Goal: Task Accomplishment & Management: Manage account settings

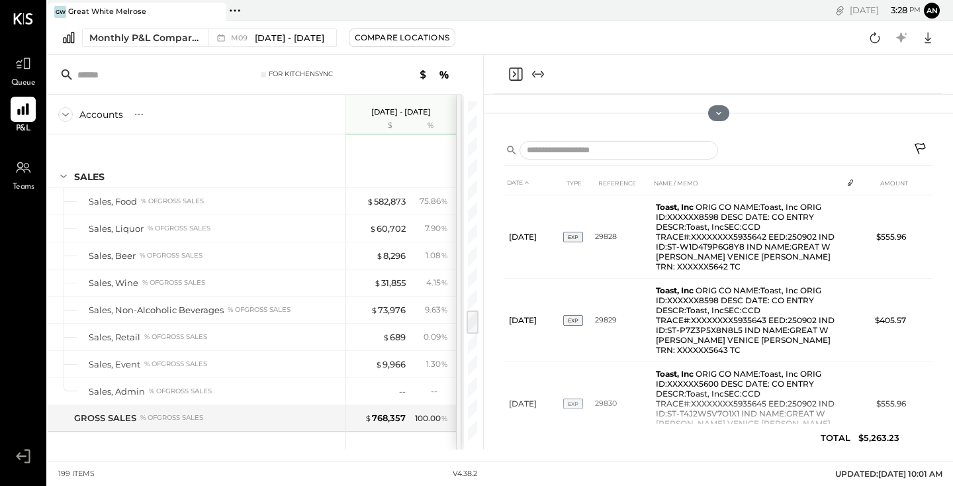
scroll to position [2825, 0]
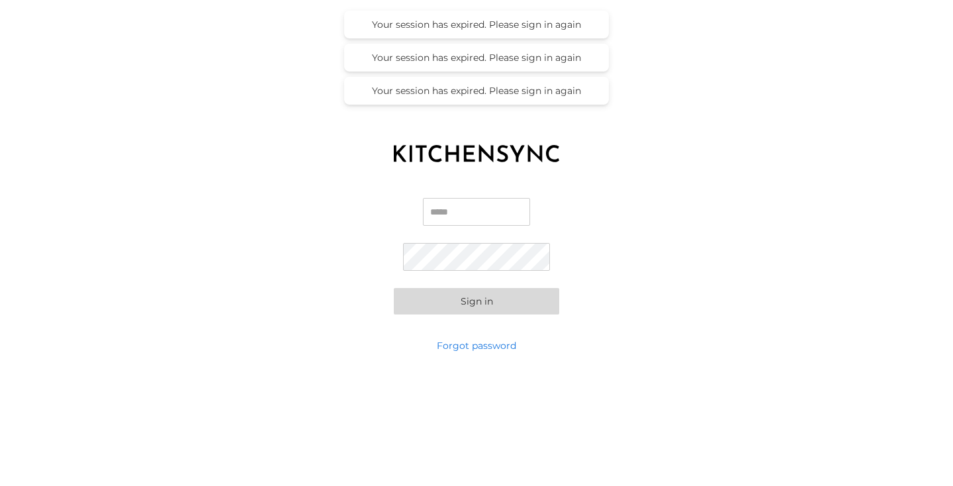
type input "**********"
click at [477, 301] on button "Sign in" at bounding box center [476, 301] width 165 height 26
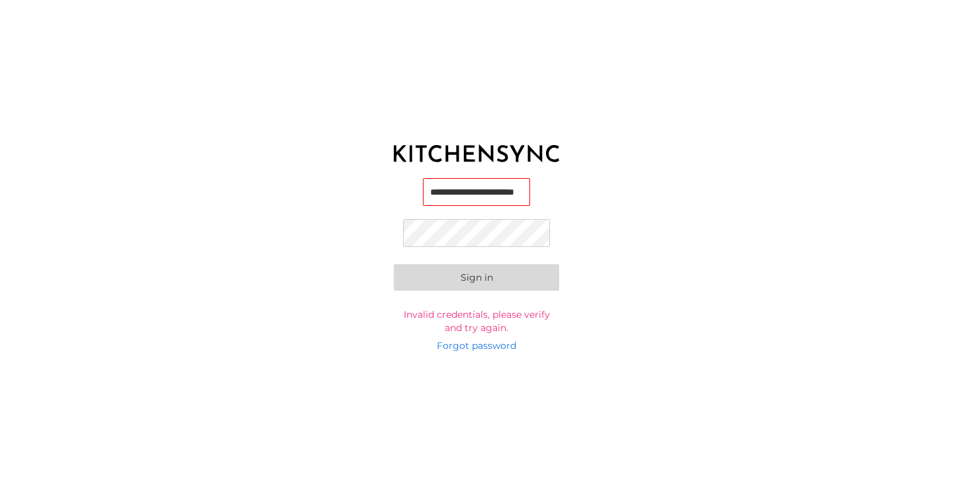
click at [477, 277] on button "Sign in" at bounding box center [476, 277] width 165 height 26
click at [482, 271] on button "Sign in" at bounding box center [476, 277] width 165 height 26
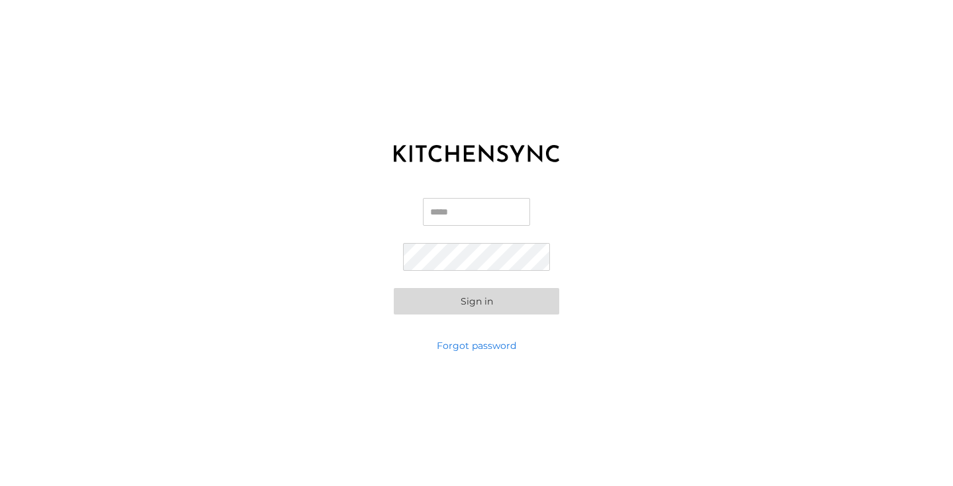
type input "**********"
click at [482, 303] on button "Sign in" at bounding box center [476, 301] width 165 height 26
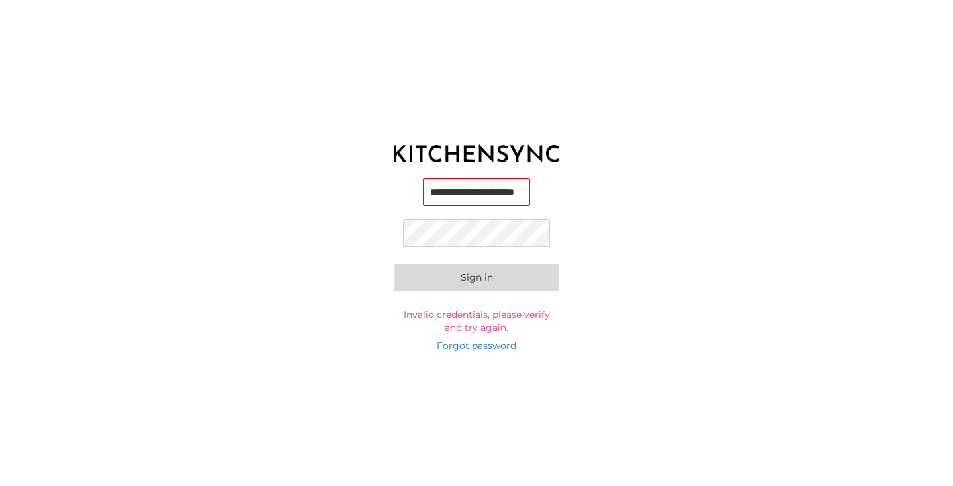
click at [477, 277] on button "Sign in" at bounding box center [476, 277] width 165 height 26
click at [497, 350] on link "Forgot password" at bounding box center [476, 345] width 79 height 13
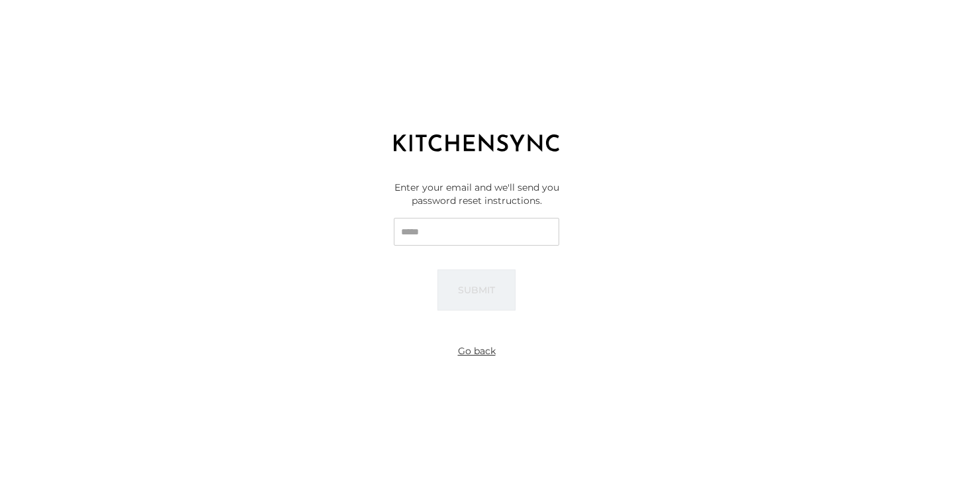
click at [449, 237] on input "Email" at bounding box center [476, 232] width 165 height 28
type input "**********"
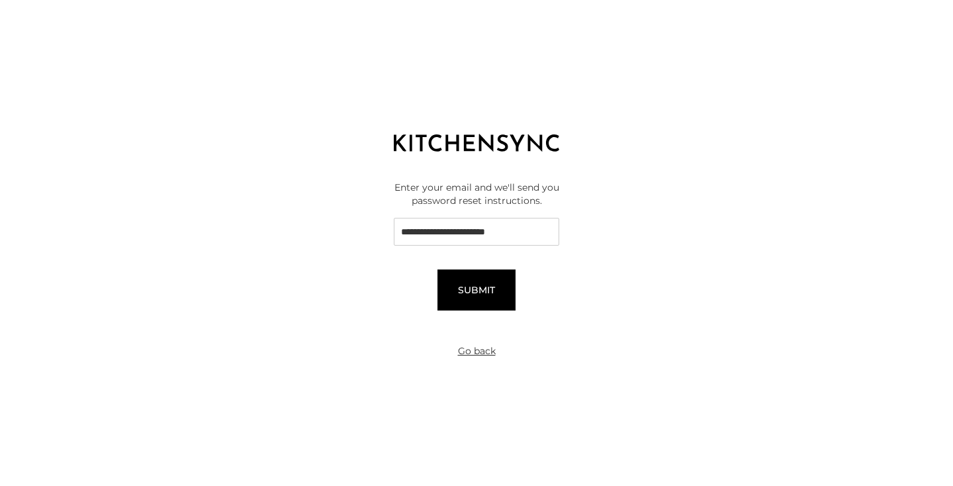
click at [466, 288] on button "Submit" at bounding box center [477, 289] width 78 height 41
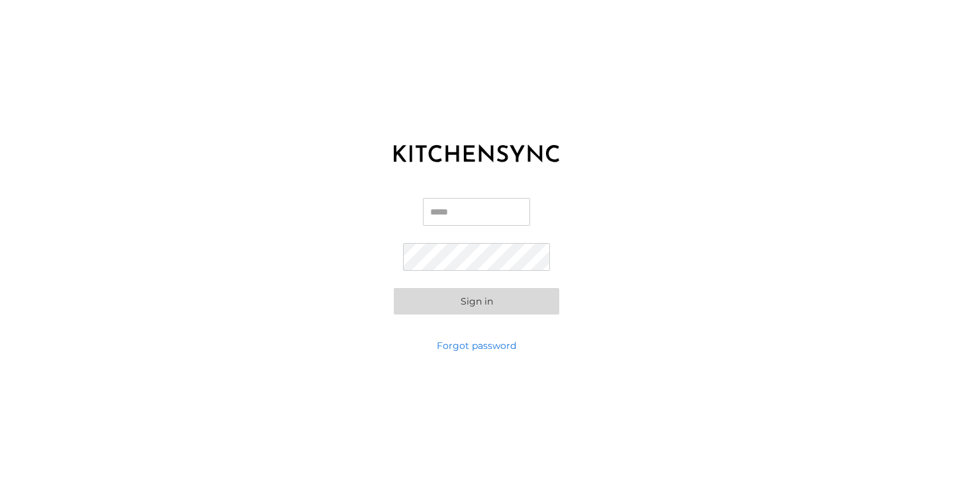
type input "**********"
click at [393, 258] on div "**********" at bounding box center [476, 255] width 953 height 165
click at [477, 301] on button "Sign in" at bounding box center [476, 301] width 165 height 26
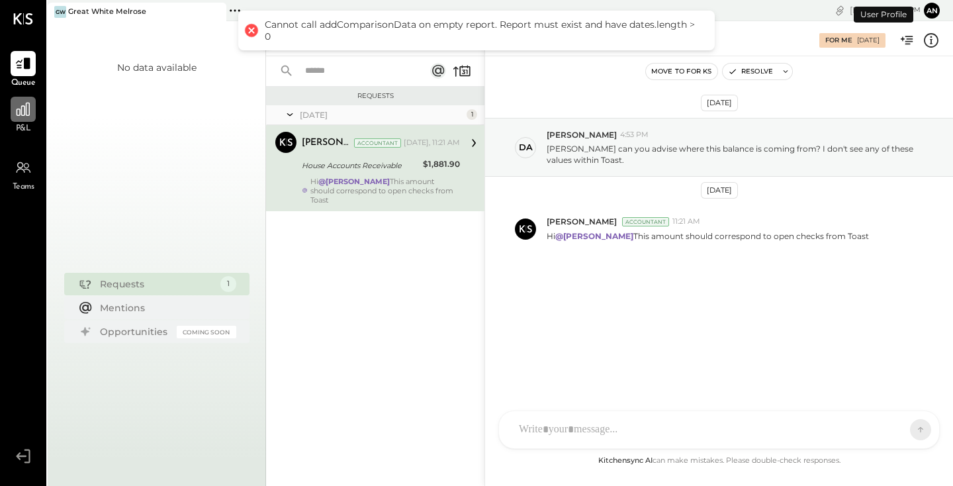
click at [29, 109] on icon at bounding box center [23, 109] width 13 height 13
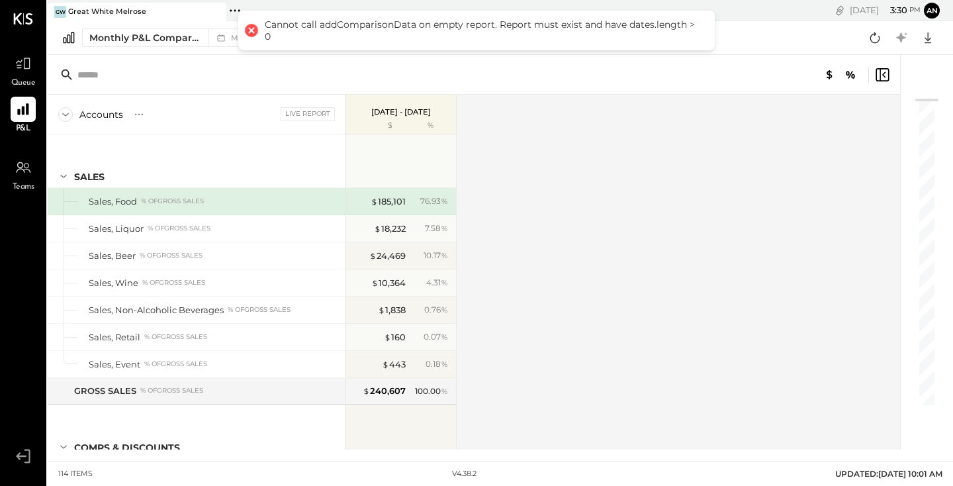
click at [391, 117] on p "Oct 1 - 31, 2025" at bounding box center [401, 111] width 60 height 9
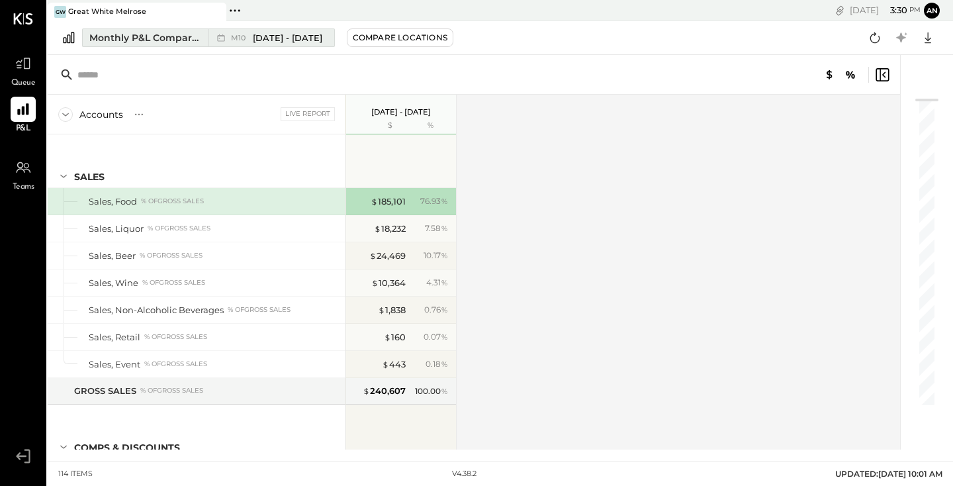
click at [285, 42] on span "Oct 1 - 31, 2025" at bounding box center [288, 38] width 70 height 13
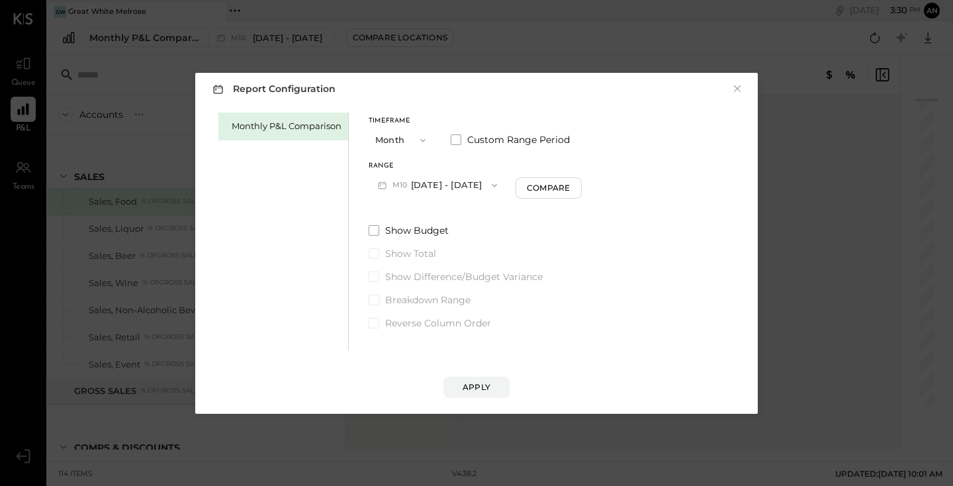
click at [441, 192] on button "M10 Oct 1 - 31, 2025" at bounding box center [438, 185] width 138 height 24
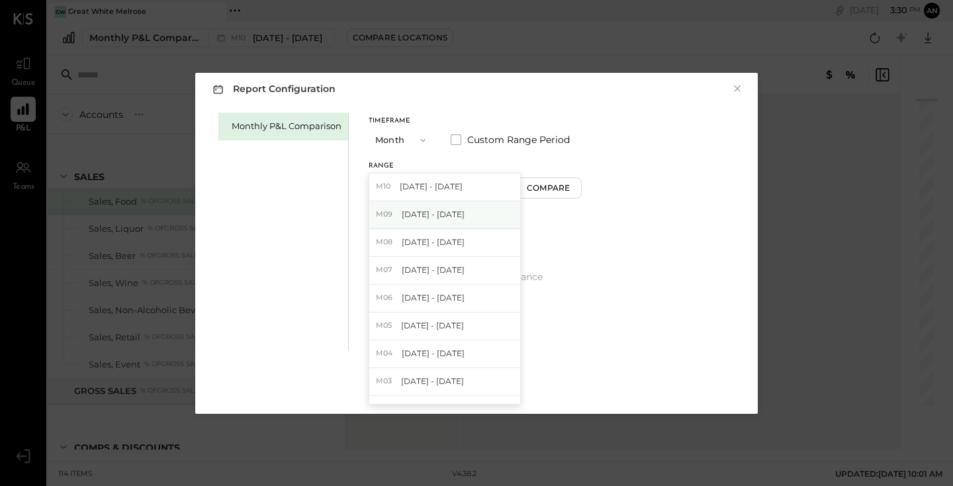
click at [435, 215] on span "[DATE] - [DATE]" at bounding box center [433, 214] width 63 height 11
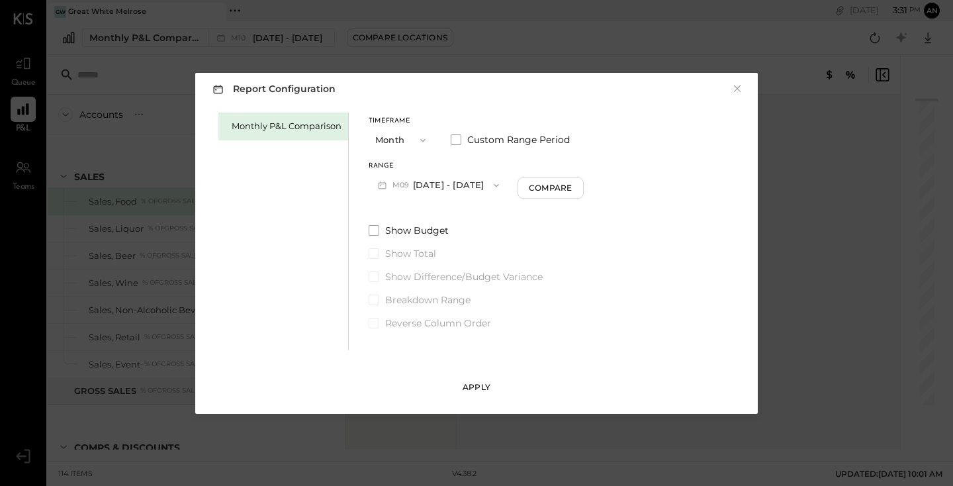
click at [479, 389] on div "Apply" at bounding box center [477, 386] width 28 height 11
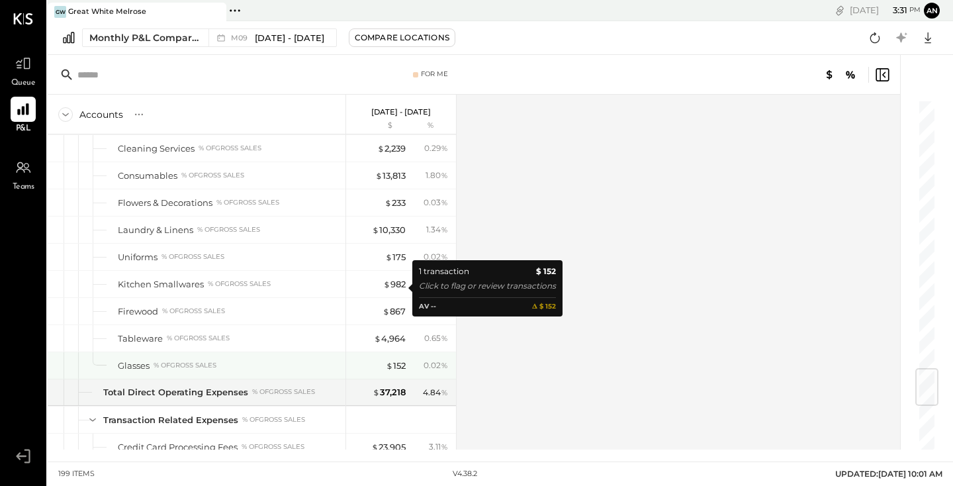
scroll to position [2272, 0]
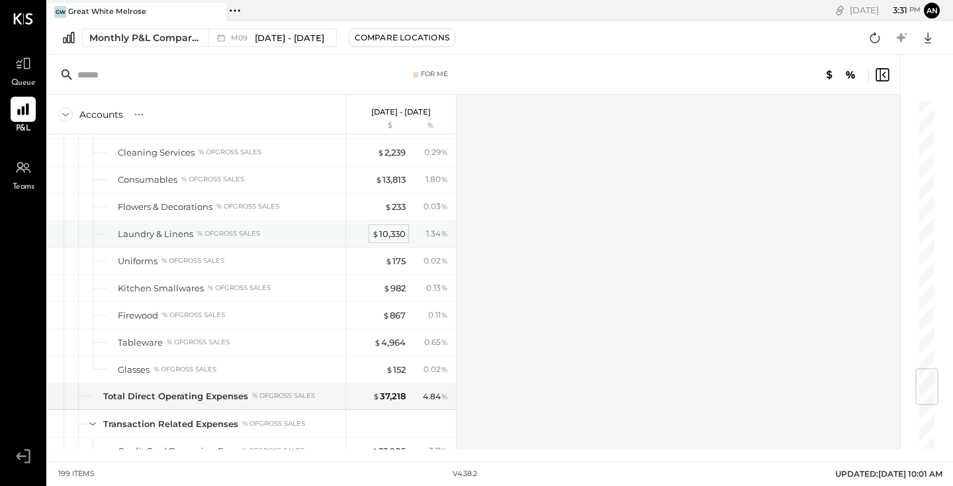
click at [387, 238] on div "$ 10,330" at bounding box center [389, 234] width 34 height 13
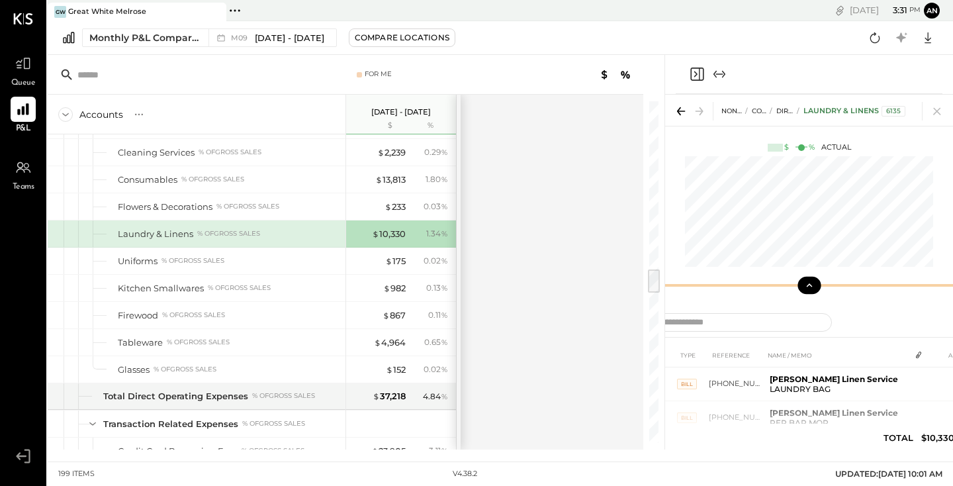
click at [814, 283] on icon at bounding box center [810, 285] width 12 height 12
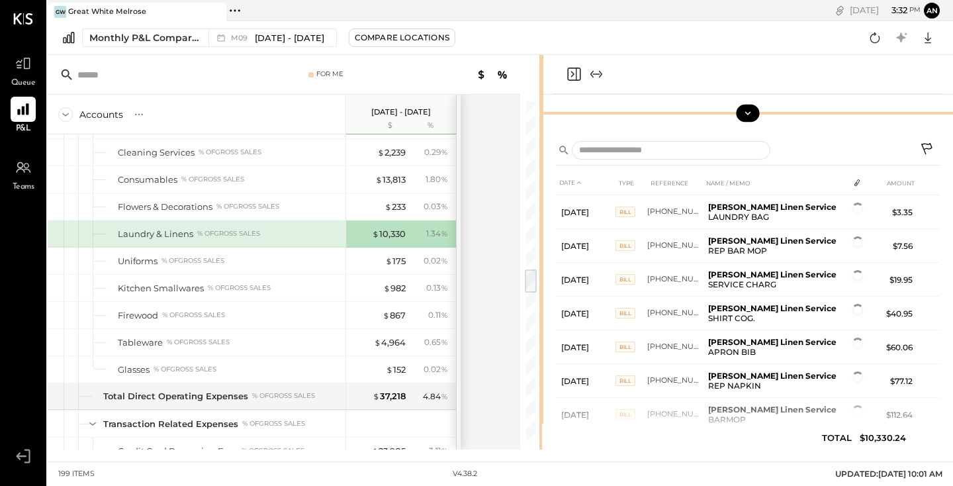
drag, startPoint x: 663, startPoint y: 234, endPoint x: 532, endPoint y: 239, distance: 131.2
click at [540, 239] on div at bounding box center [542, 252] width 4 height 395
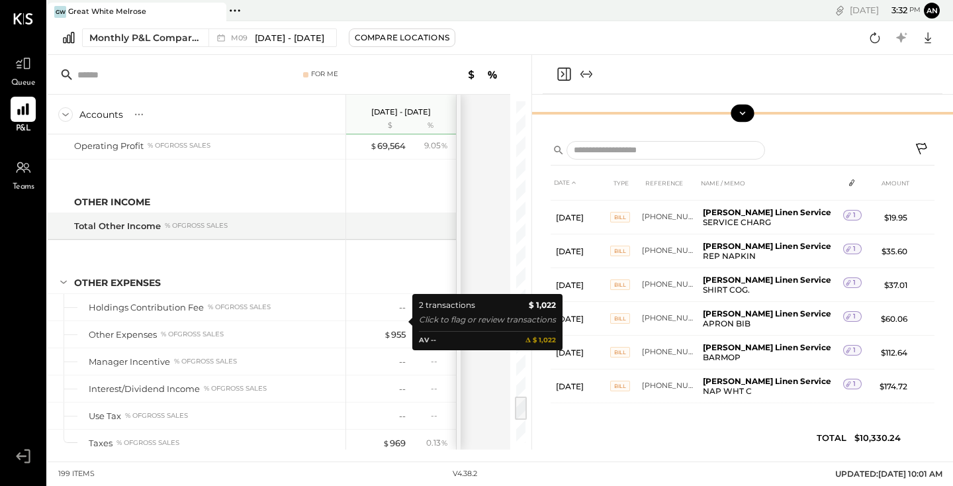
scroll to position [3981, 0]
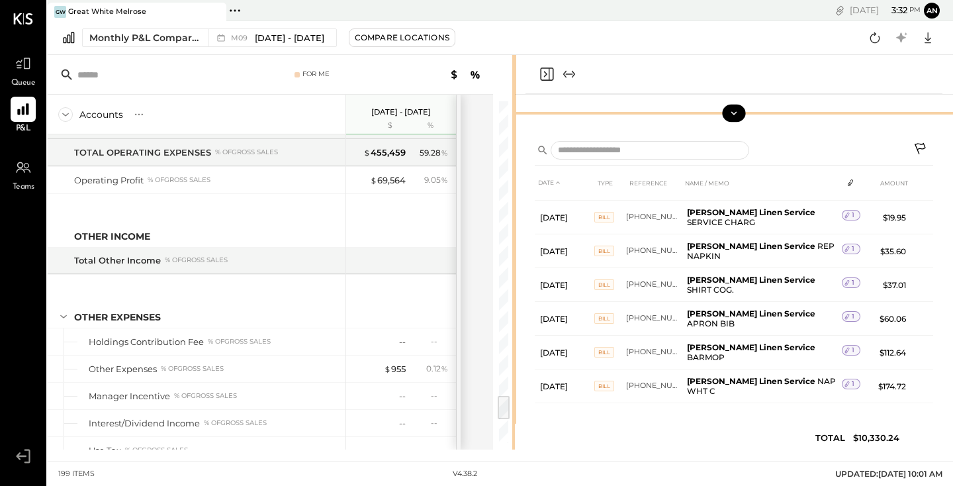
scroll to position [2648, 0]
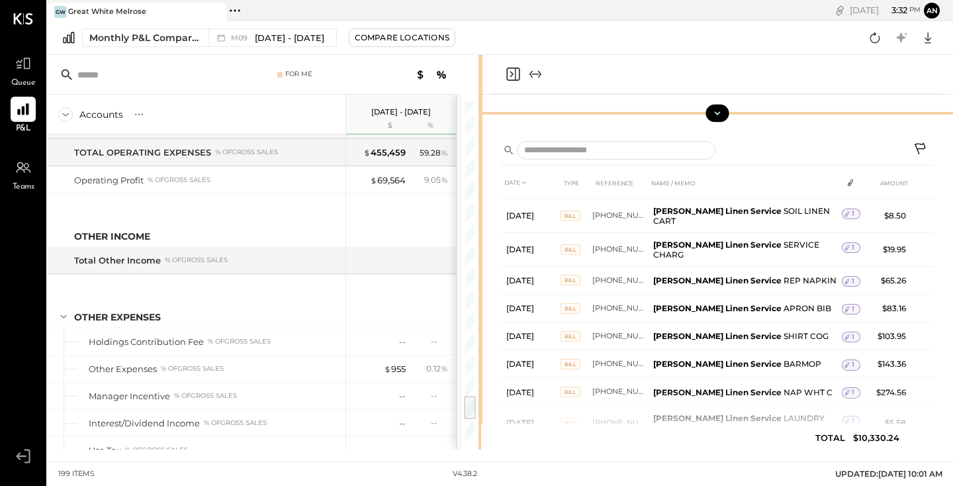
drag, startPoint x: 531, startPoint y: 157, endPoint x: 484, endPoint y: 167, distance: 48.2
click at [484, 167] on div "For Me Accounts S % GL Sep 1 - 30, 2025 $ % SALES Sales, Food % of GROSS SALES …" at bounding box center [501, 252] width 906 height 395
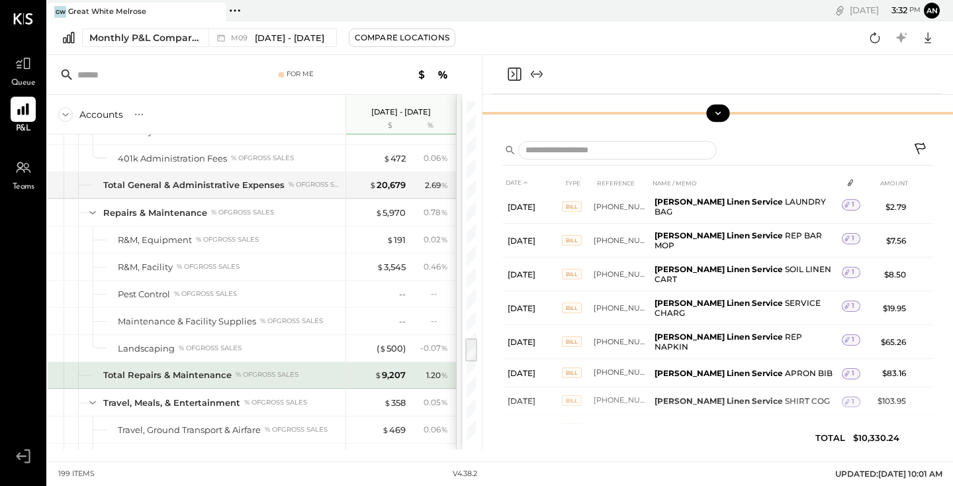
scroll to position [3299, 0]
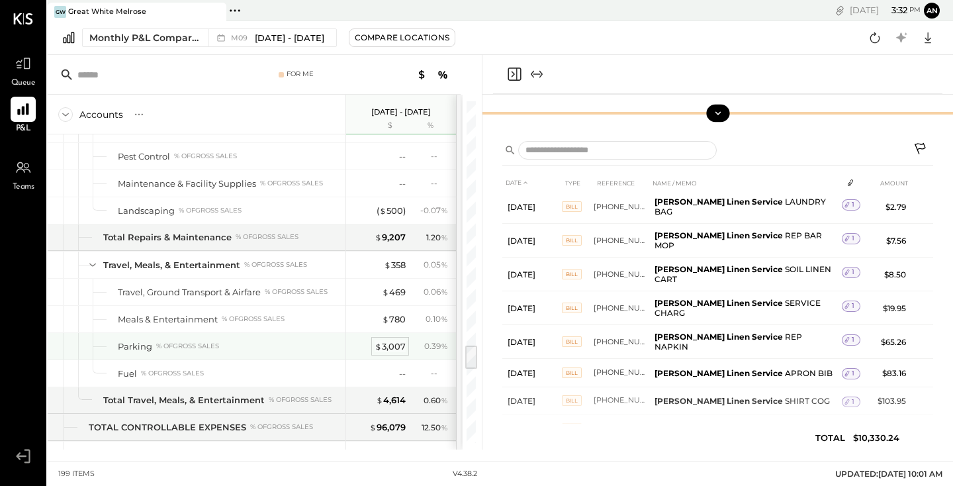
click at [400, 350] on div "$ 3,007" at bounding box center [390, 346] width 31 height 13
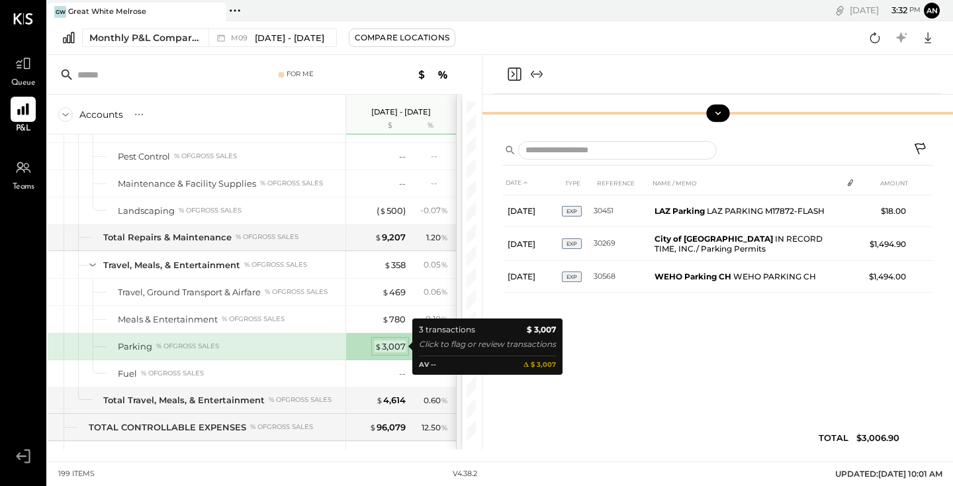
scroll to position [0, 0]
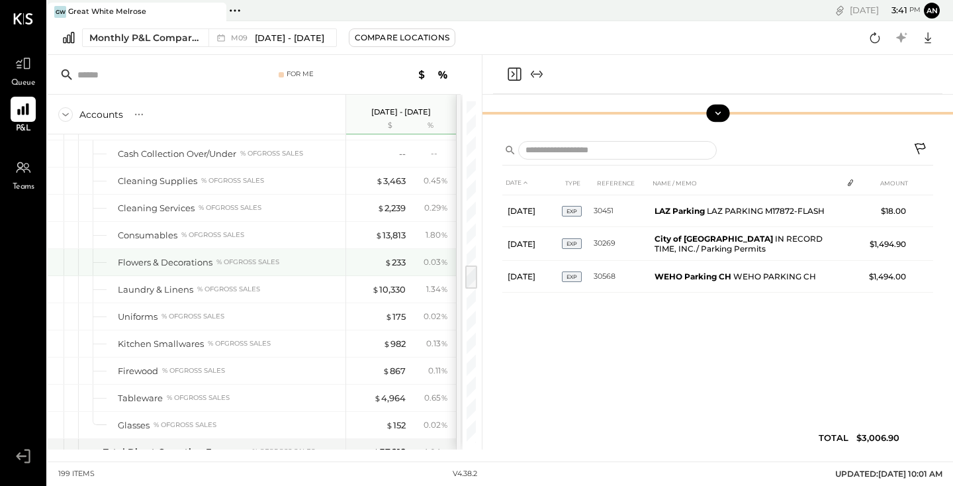
scroll to position [2209, 0]
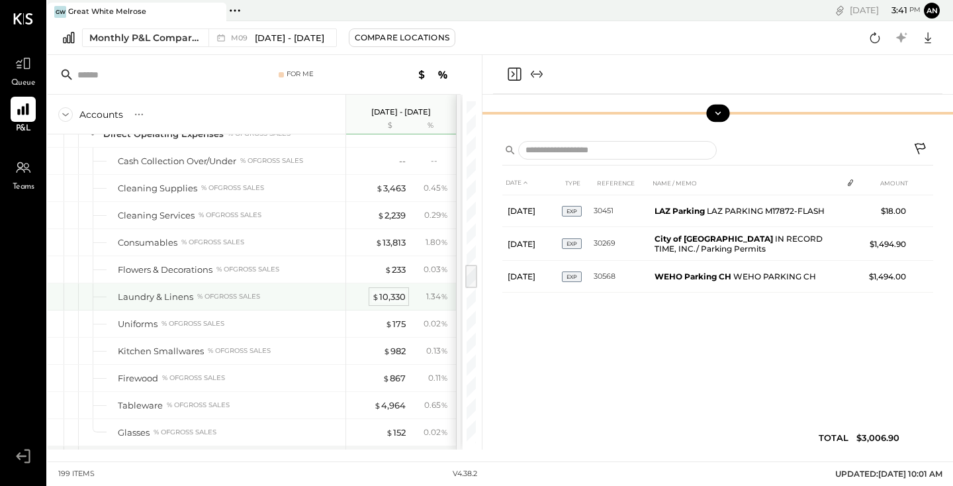
click at [399, 298] on div "$ 10,330" at bounding box center [389, 297] width 34 height 13
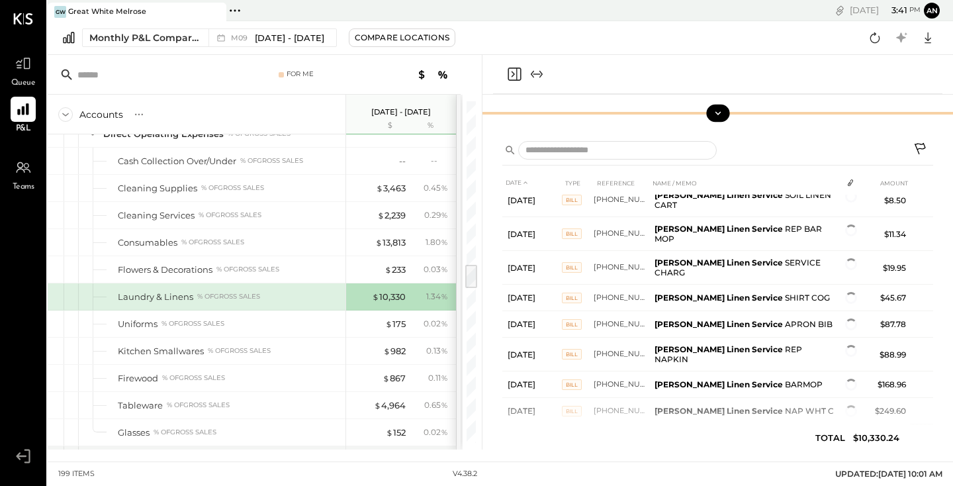
scroll to position [1049, 0]
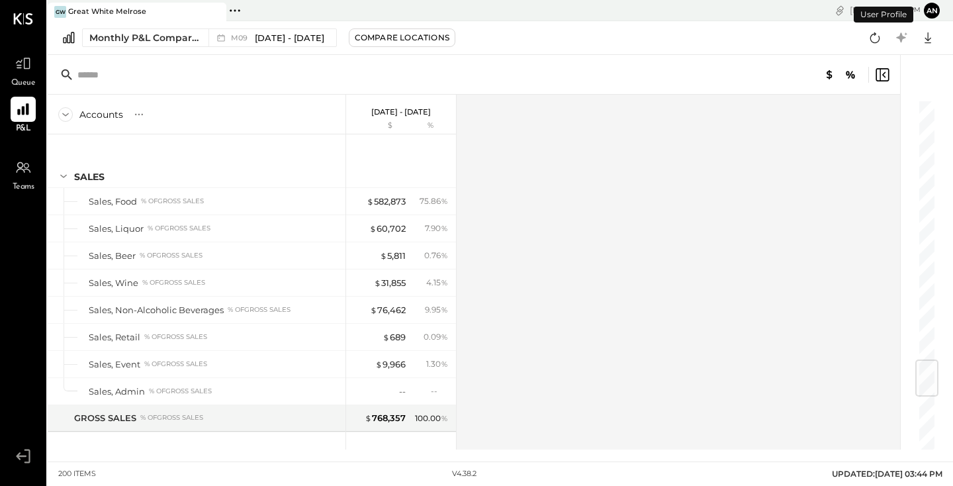
scroll to position [2200, 0]
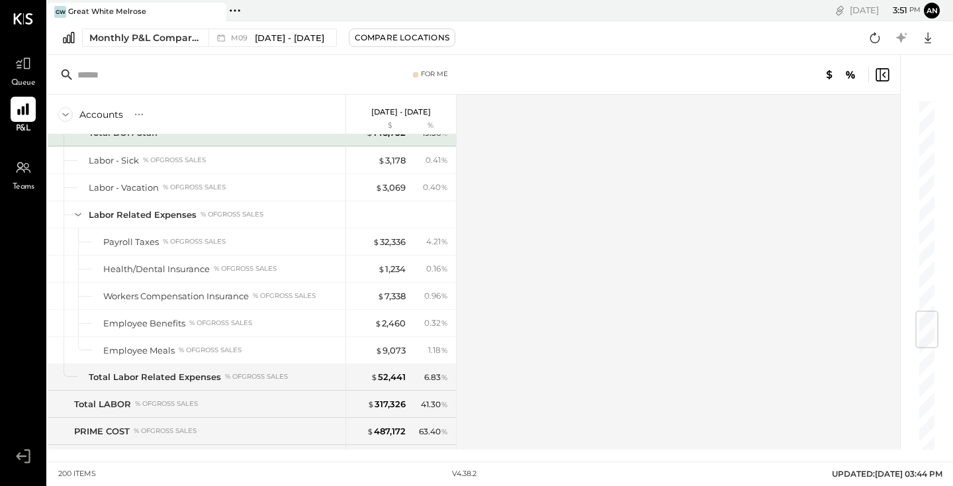
scroll to position [1791, 0]
